Goal: Task Accomplishment & Management: Manage account settings

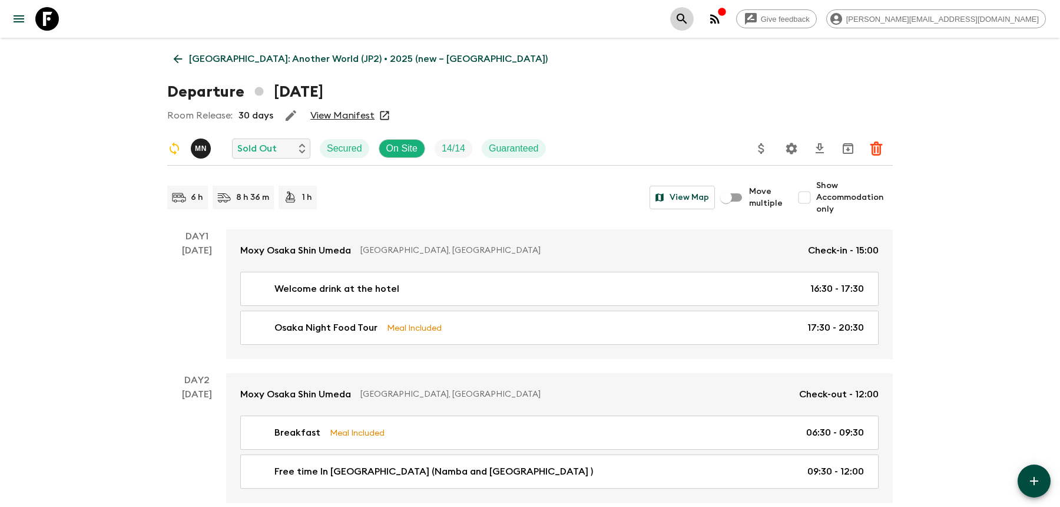
click at [689, 24] on icon "search adventures" at bounding box center [682, 19] width 14 height 14
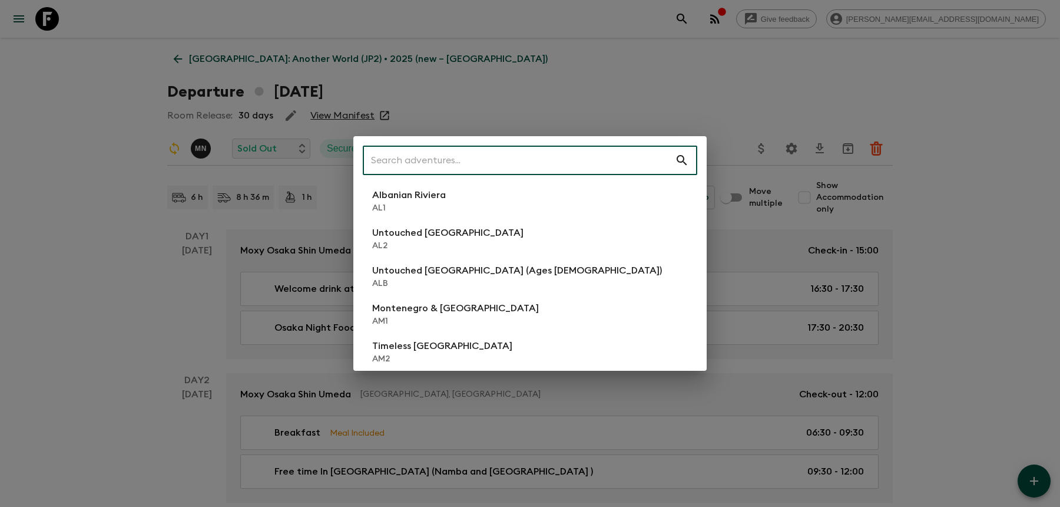
click at [614, 63] on div "​ Albanian Riviera [GEOGRAPHIC_DATA] Untouched [GEOGRAPHIC_DATA] [GEOGRAPHIC_DA…" at bounding box center [530, 253] width 1060 height 507
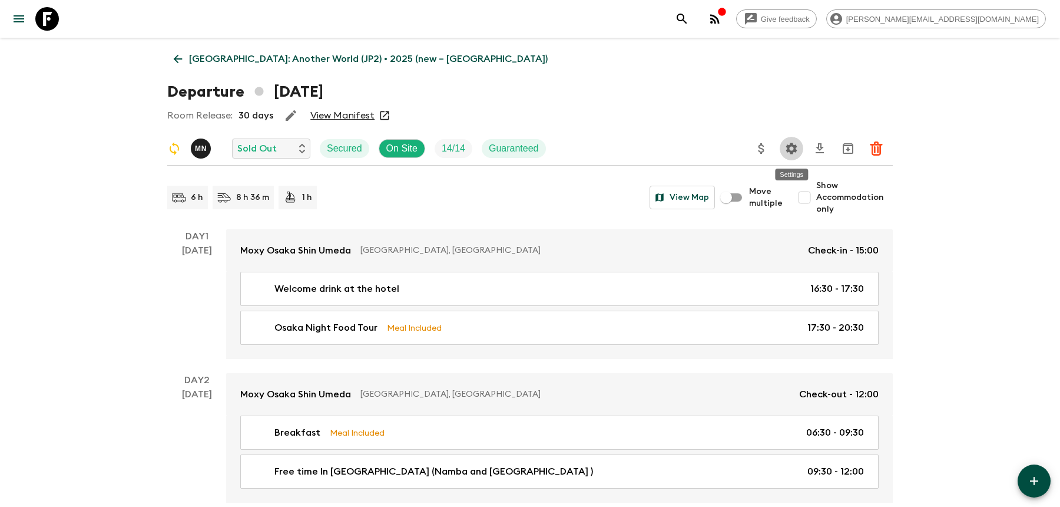
click at [785, 150] on icon "Settings" at bounding box center [792, 148] width 14 height 14
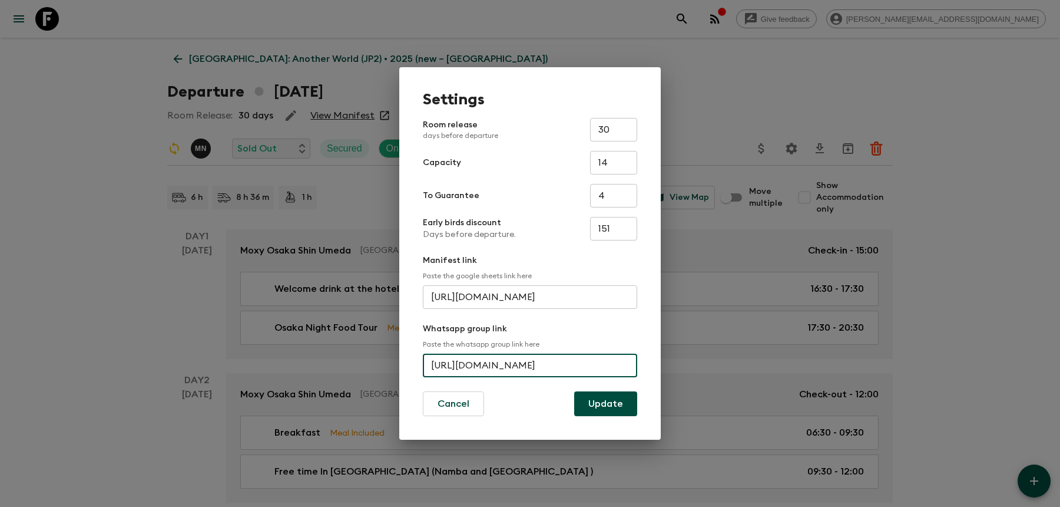
click at [482, 360] on input "[URL][DOMAIN_NAME]" at bounding box center [530, 365] width 214 height 24
click at [720, 96] on div "Settings Room release days before departure 30 ​ Capacity 14 ​ To Guarantee 4 ​…" at bounding box center [530, 253] width 1060 height 507
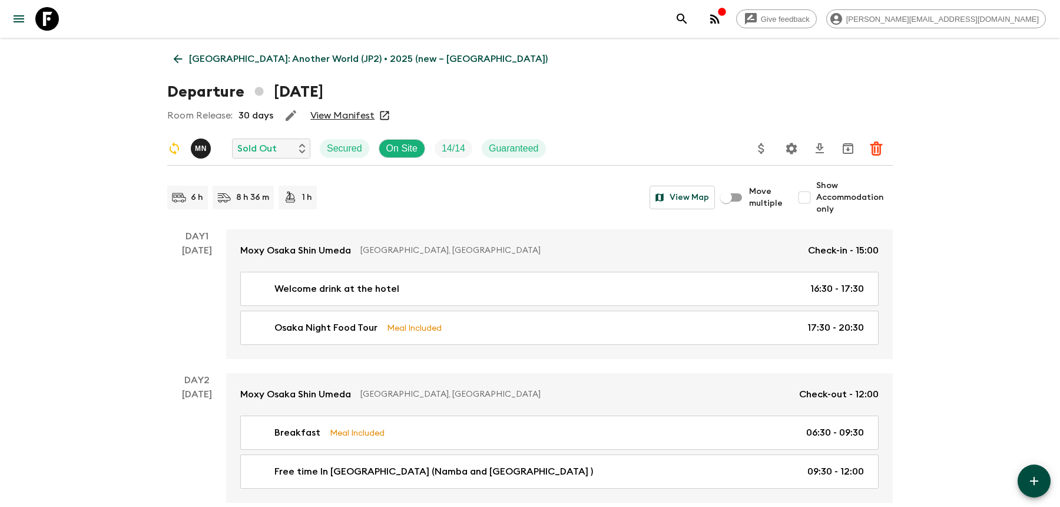
click at [689, 21] on icon "search adventures" at bounding box center [682, 19] width 14 height 14
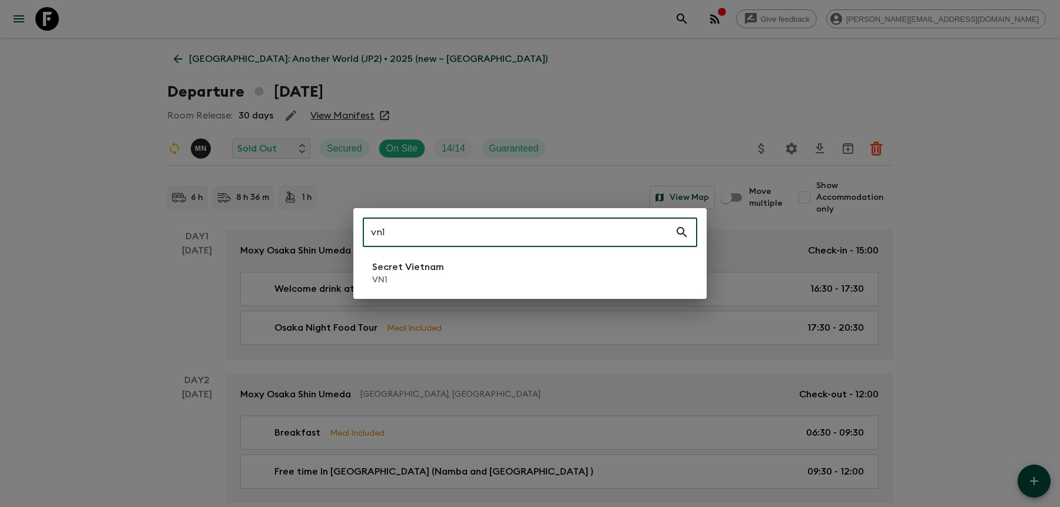
type input "vn1"
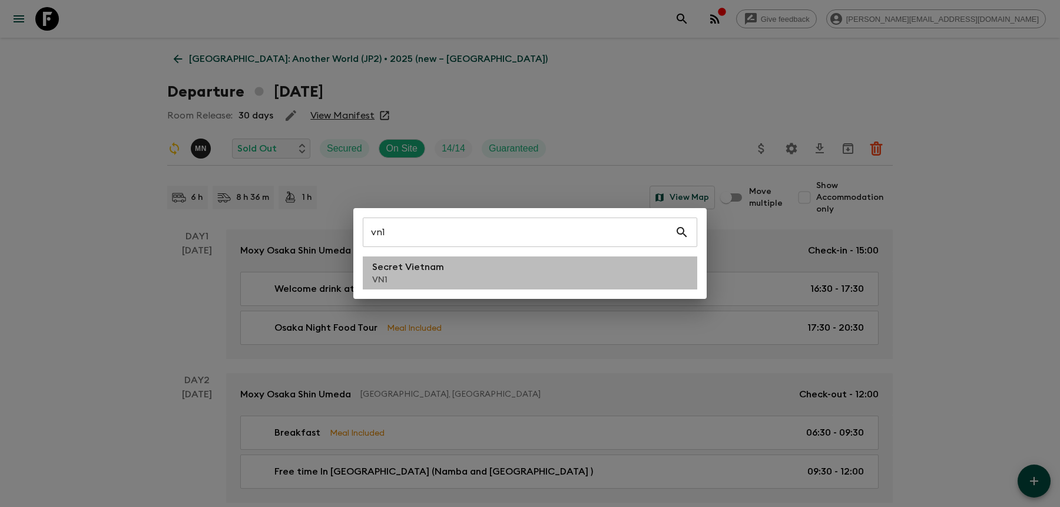
click at [411, 278] on p "VN1" at bounding box center [408, 280] width 72 height 12
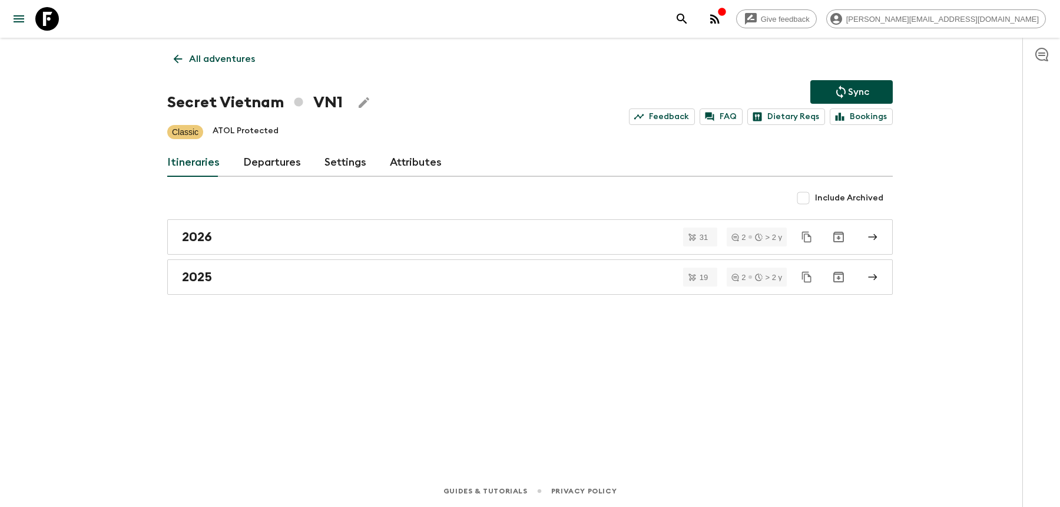
click at [411, 278] on div "2025" at bounding box center [519, 276] width 674 height 15
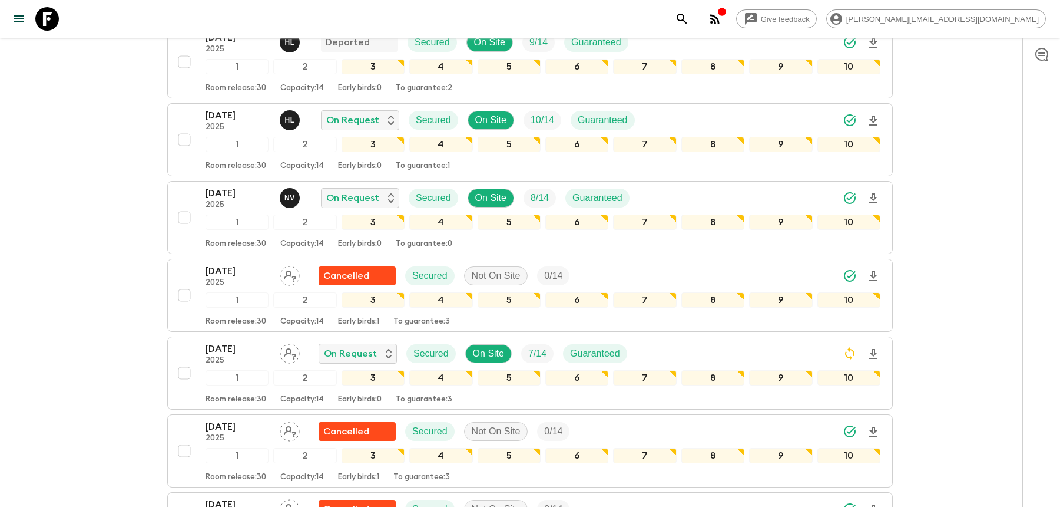
scroll to position [617, 0]
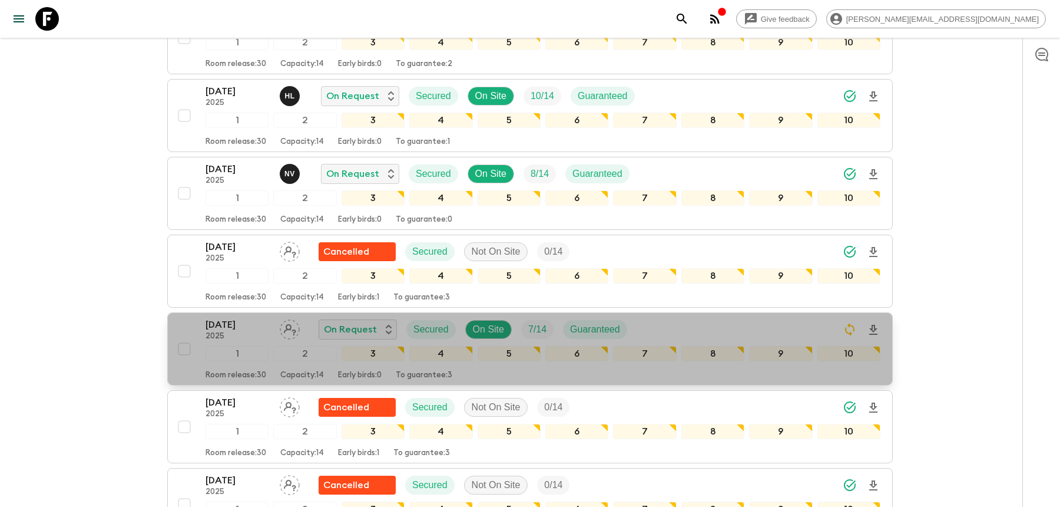
click at [653, 317] on div "[DATE] 2025 On Request Secured On Site 7 / 14 Guaranteed" at bounding box center [543, 329] width 675 height 24
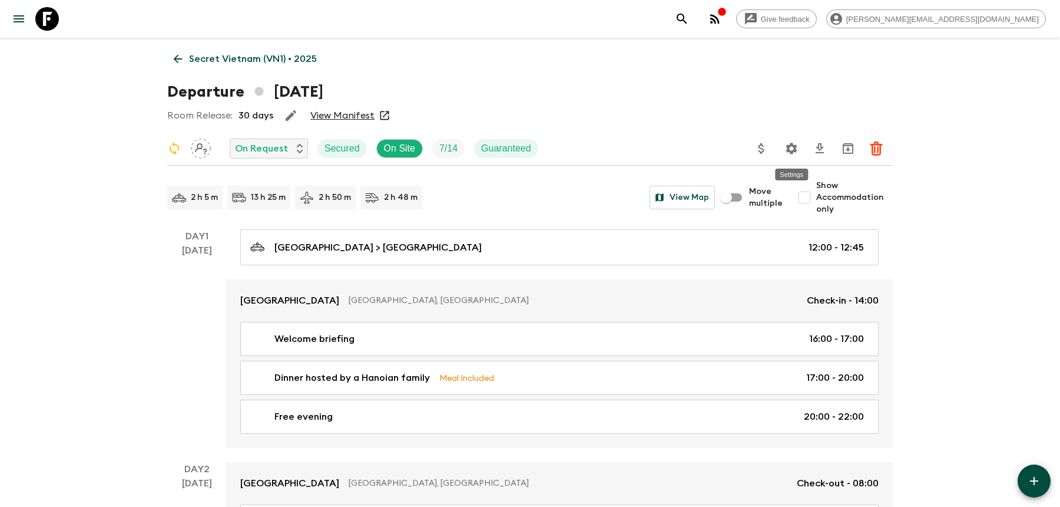
click at [784, 144] on button "Settings" at bounding box center [792, 149] width 24 height 24
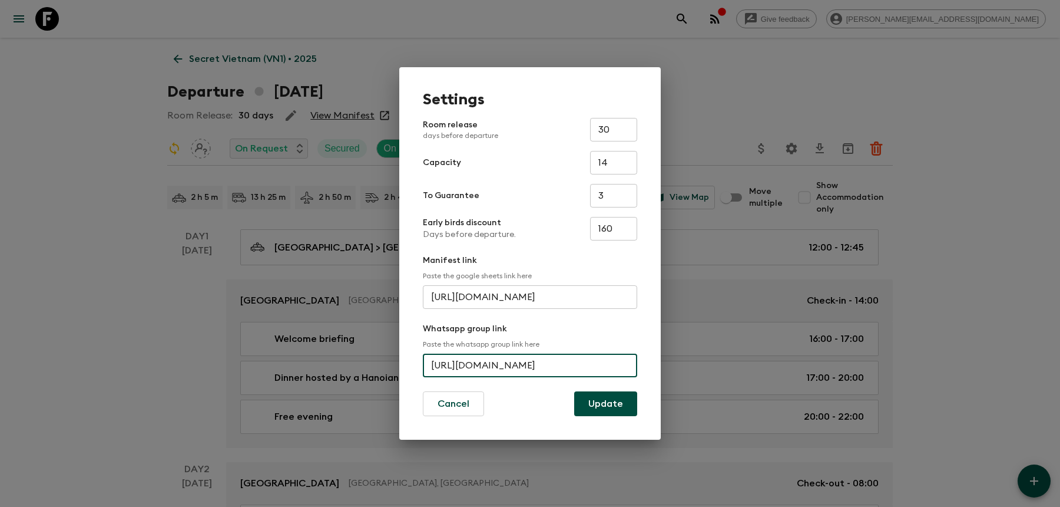
click at [457, 359] on input "[URL][DOMAIN_NAME]" at bounding box center [530, 365] width 214 height 24
paste input "Gc7GSU9mUWbA3VC8Evl3Gr"
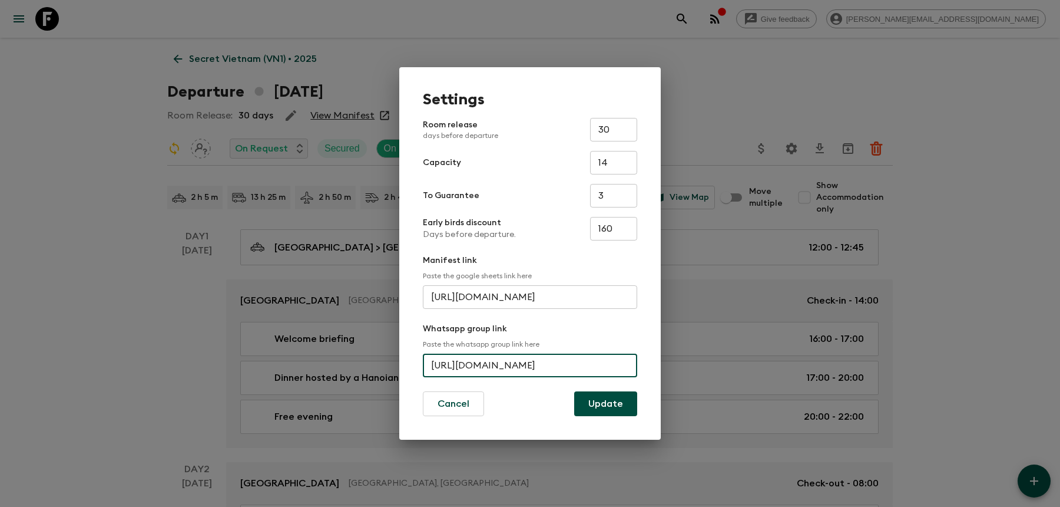
type input "[URL][DOMAIN_NAME]"
click at [602, 406] on button "Update" at bounding box center [605, 403] width 63 height 25
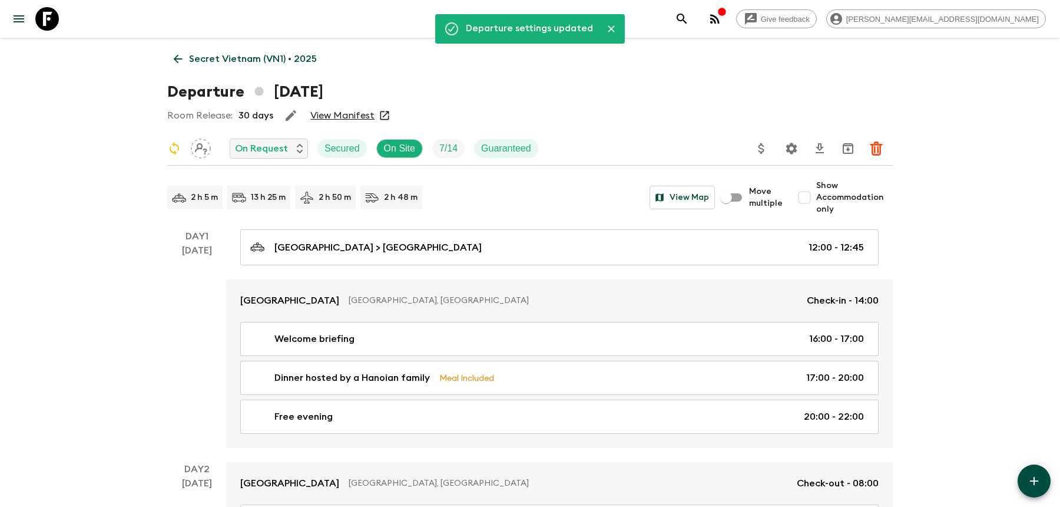
click at [785, 25] on div "Give feedback [PERSON_NAME][EMAIL_ADDRESS][DOMAIN_NAME]" at bounding box center [858, 19] width 376 height 24
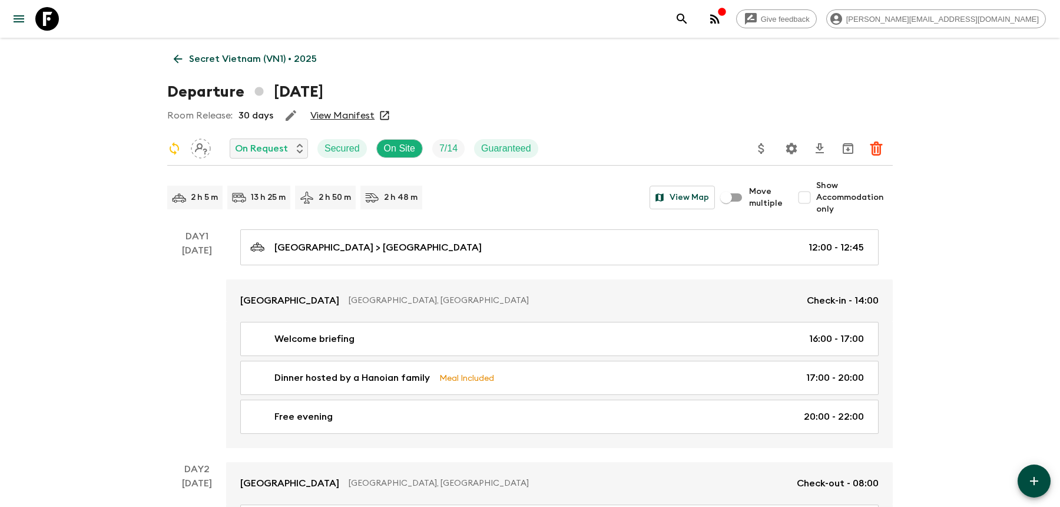
click at [689, 21] on icon "search adventures" at bounding box center [682, 19] width 14 height 14
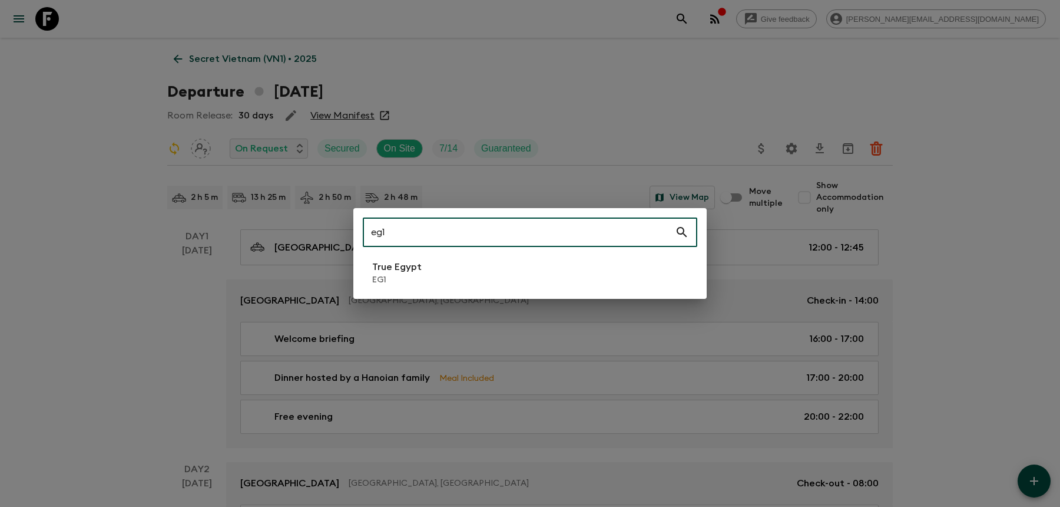
type input "eg1"
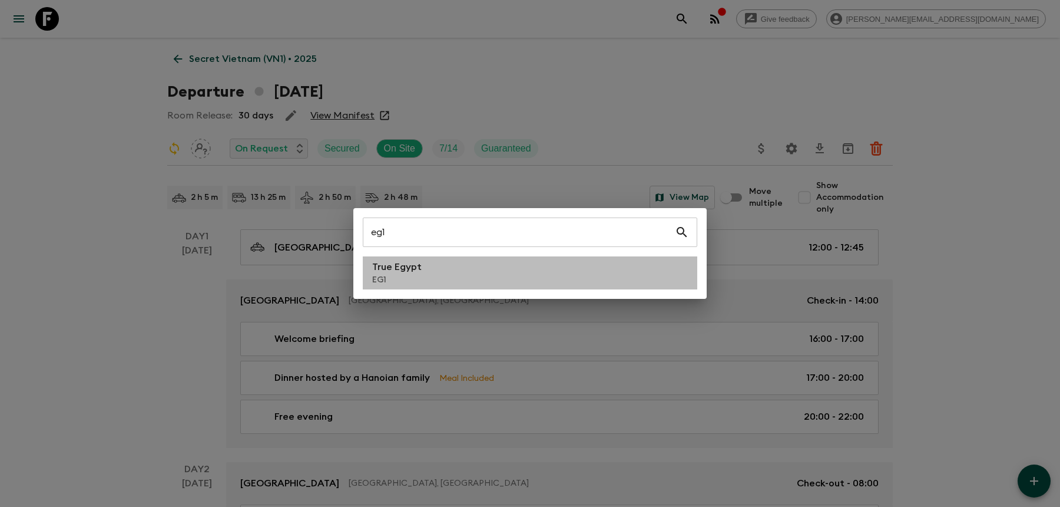
click at [492, 263] on li "True Egypt EG1" at bounding box center [530, 272] width 335 height 33
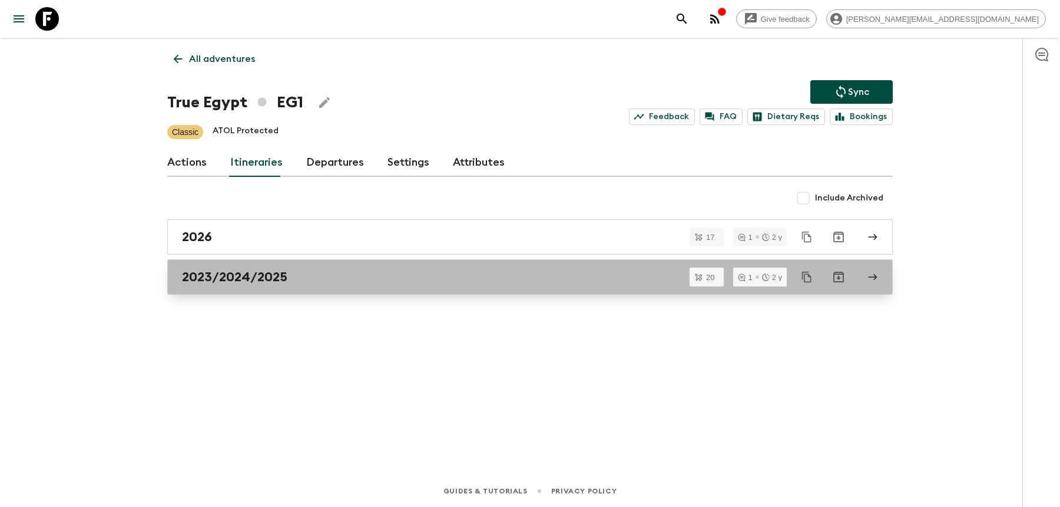
click at [406, 273] on div "2023/2024/2025" at bounding box center [519, 276] width 674 height 15
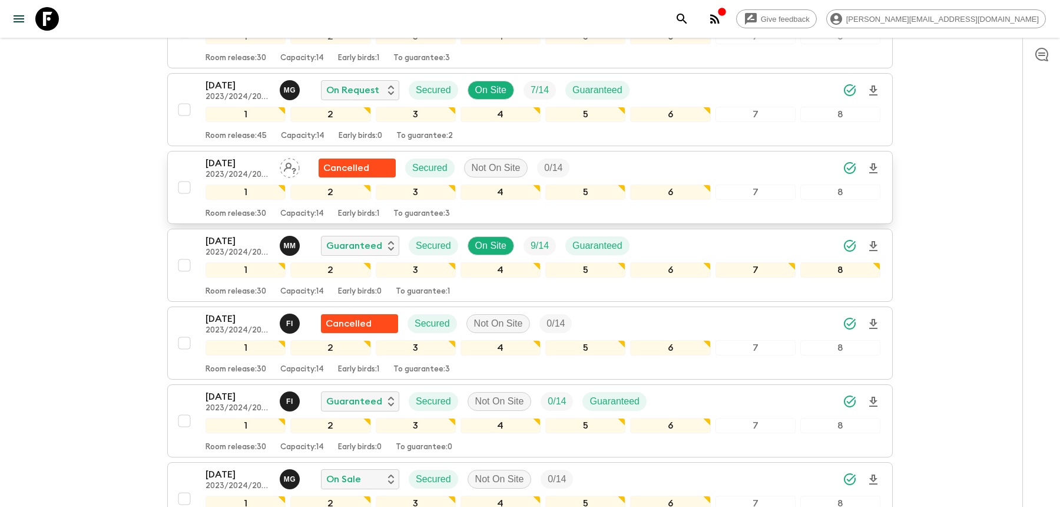
scroll to position [1004, 0]
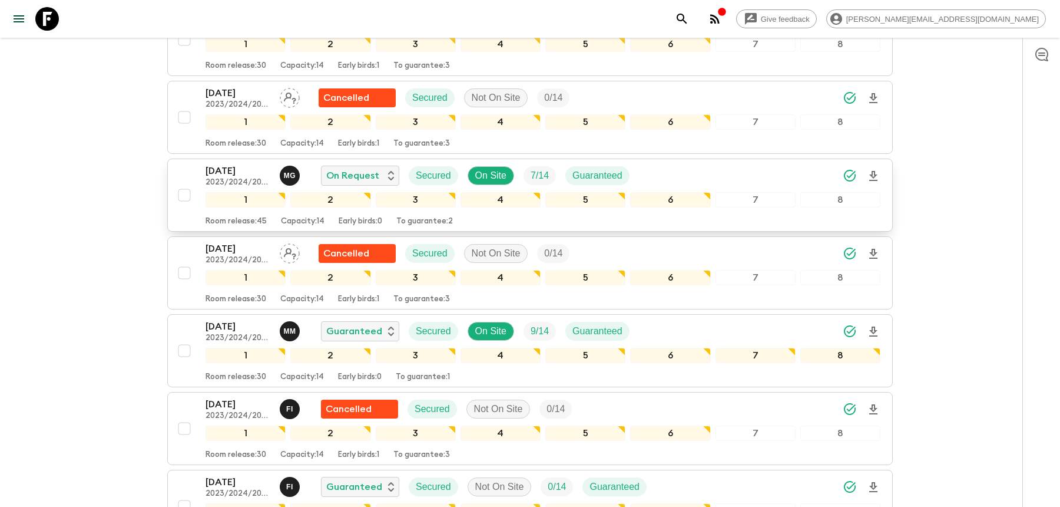
click at [730, 164] on div "[DATE] 2023/2024/2025 M G On Request Secured On Site 7 / 14 Guaranteed" at bounding box center [543, 176] width 675 height 24
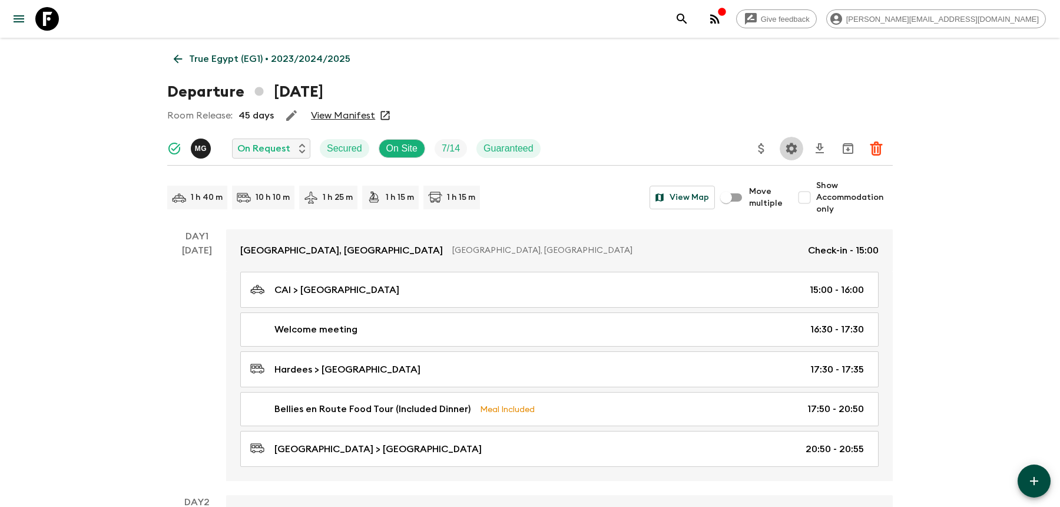
click at [798, 147] on icon "Settings" at bounding box center [792, 148] width 14 height 14
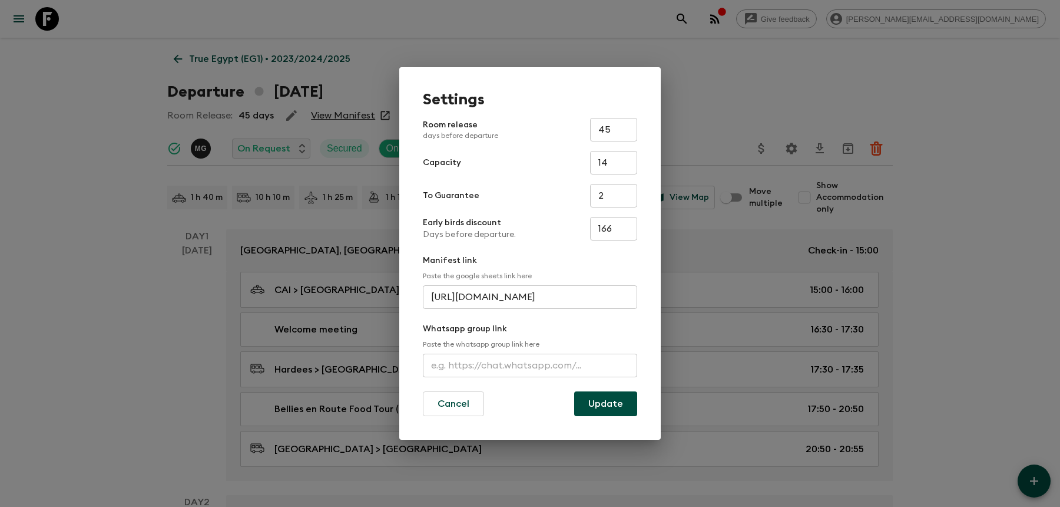
click at [566, 363] on input "text" at bounding box center [530, 365] width 214 height 24
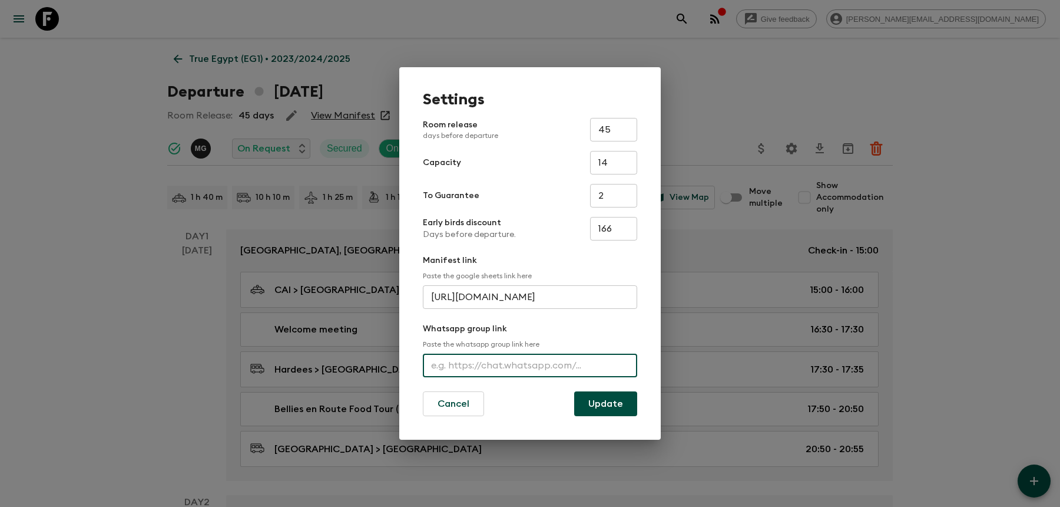
paste input "[URL][DOMAIN_NAME]"
type input "[URL][DOMAIN_NAME]"
click at [608, 396] on button "Update" at bounding box center [605, 403] width 63 height 25
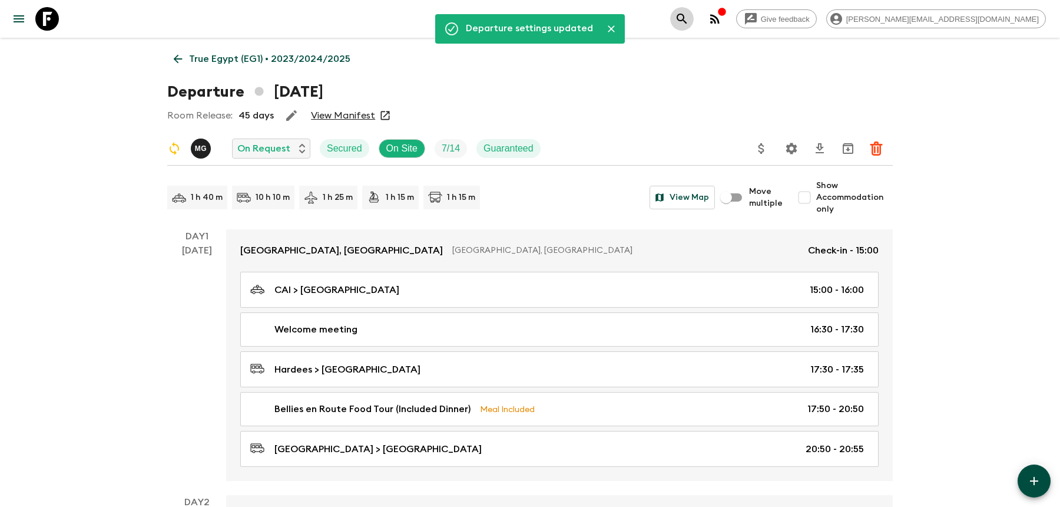
click at [687, 15] on icon "search adventures" at bounding box center [682, 19] width 10 height 10
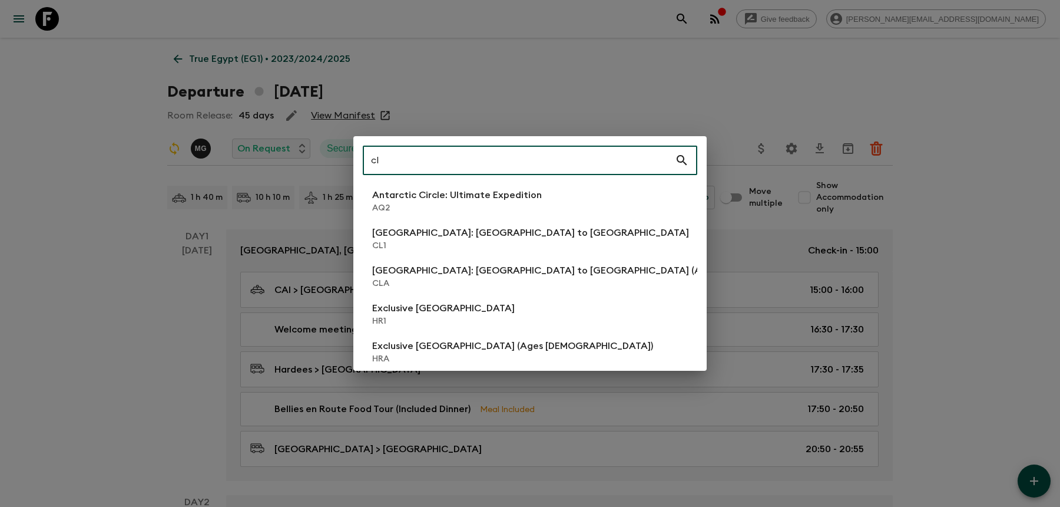
type input "cl"
click at [571, 241] on li "[GEOGRAPHIC_DATA]: [GEOGRAPHIC_DATA] to [GEOGRAPHIC_DATA] CL1" at bounding box center [530, 238] width 335 height 33
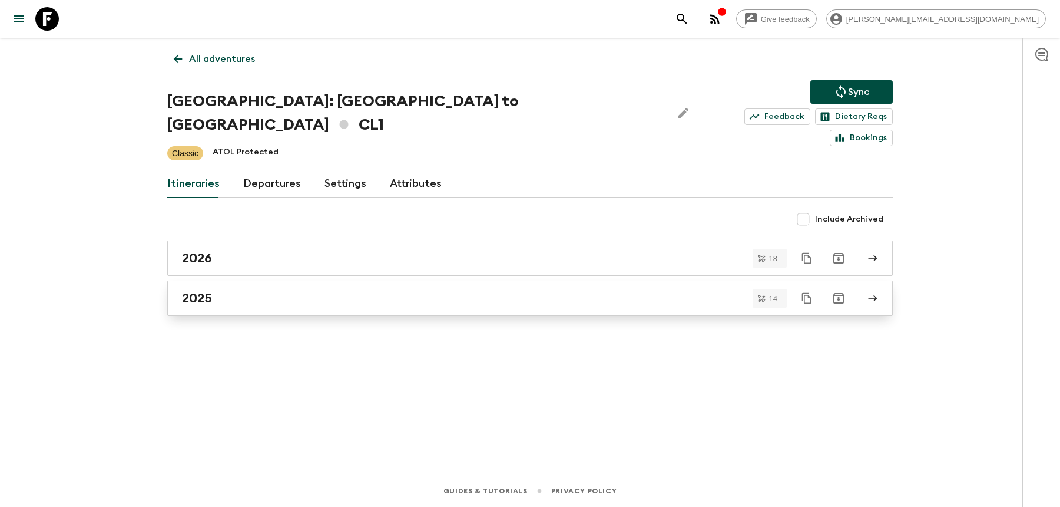
click at [474, 290] on div "2025" at bounding box center [519, 297] width 674 height 15
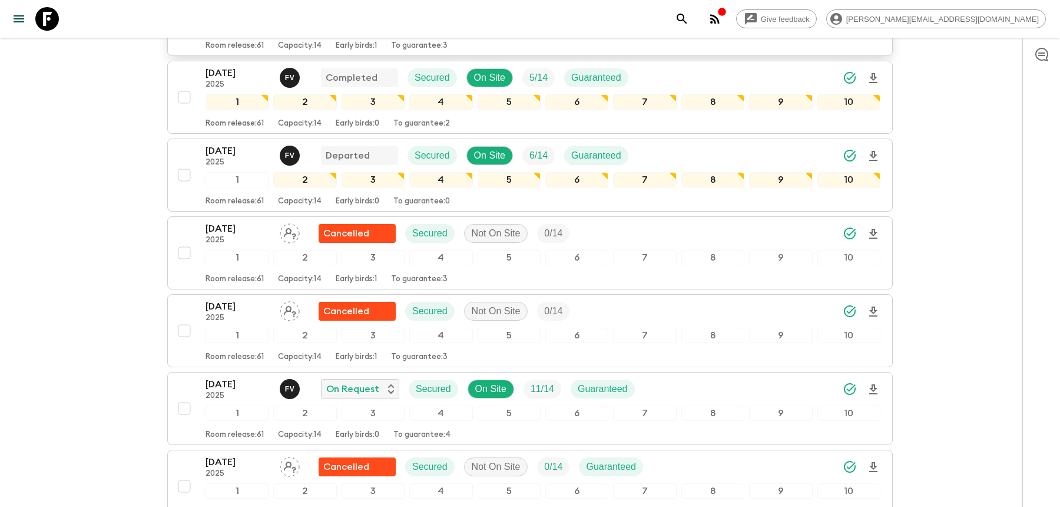
scroll to position [624, 0]
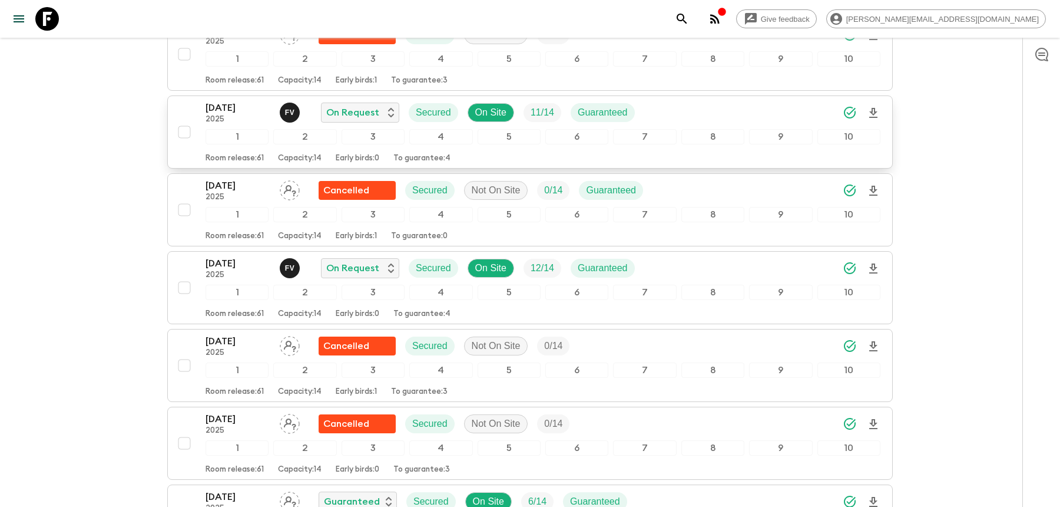
click at [676, 101] on div "[DATE] 2025 F V On Request Secured On Site 11 / 14 Guaranteed" at bounding box center [543, 113] width 675 height 24
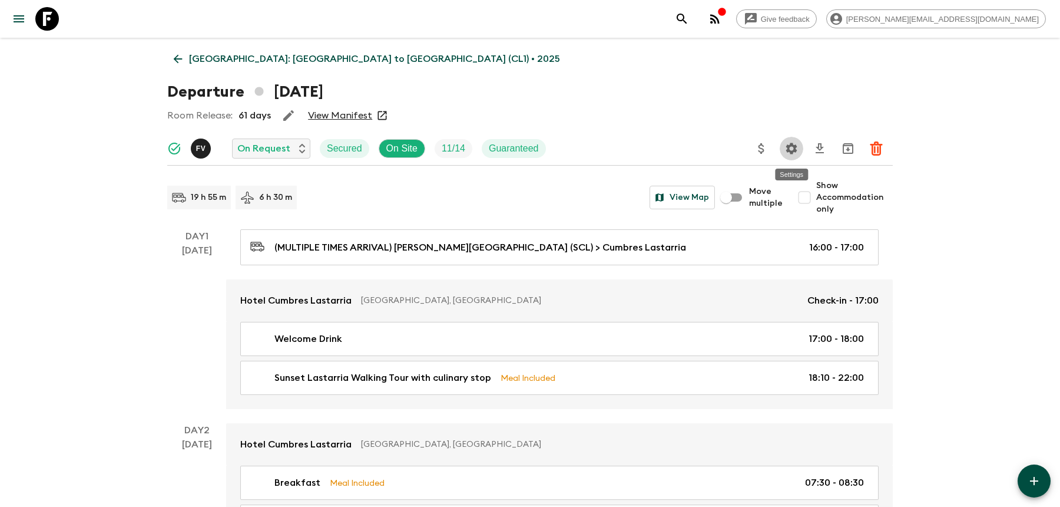
click at [789, 152] on icon "Settings" at bounding box center [792, 148] width 14 height 14
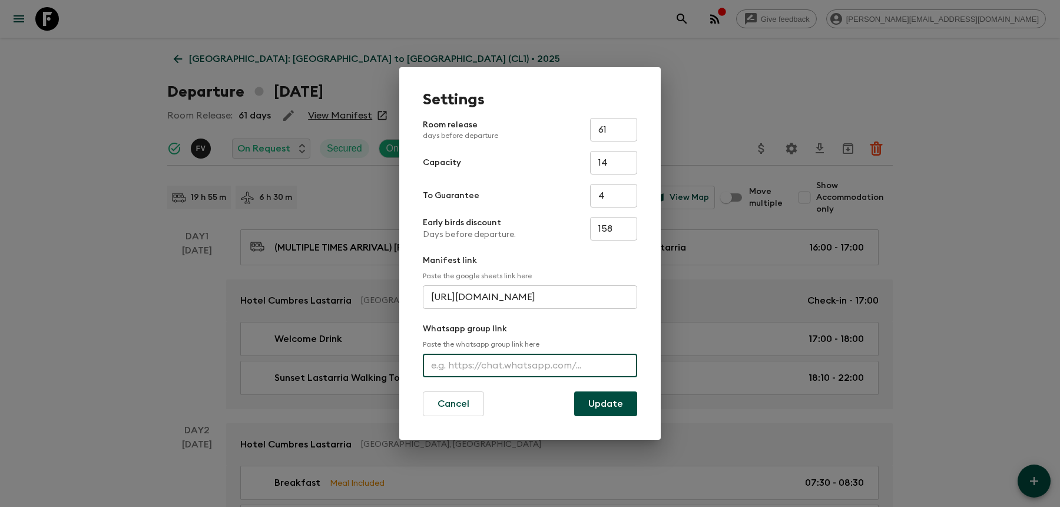
click at [505, 361] on input "text" at bounding box center [530, 365] width 214 height 24
paste input "[URL][DOMAIN_NAME]"
type input "[URL][DOMAIN_NAME]"
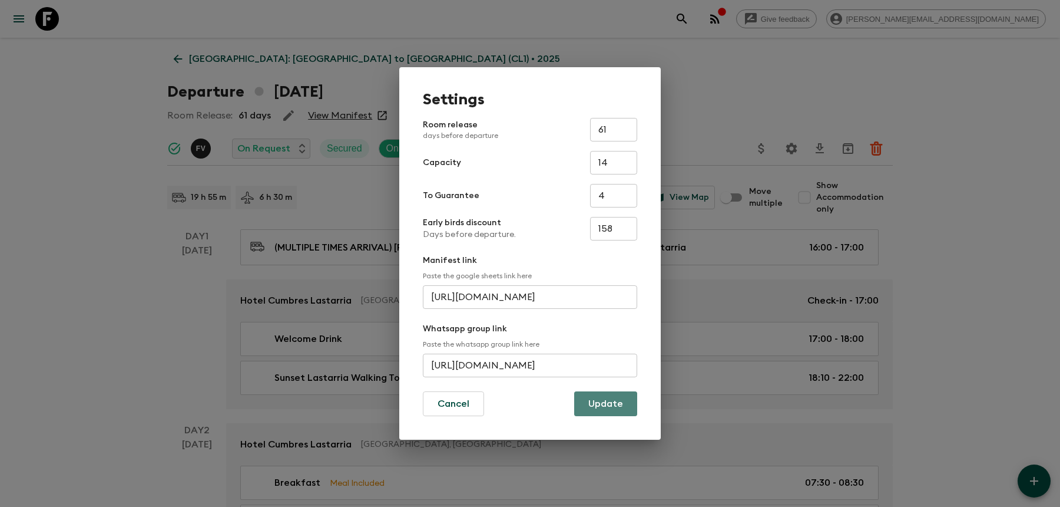
click at [596, 404] on button "Update" at bounding box center [605, 403] width 63 height 25
